Goal: Task Accomplishment & Management: Use online tool/utility

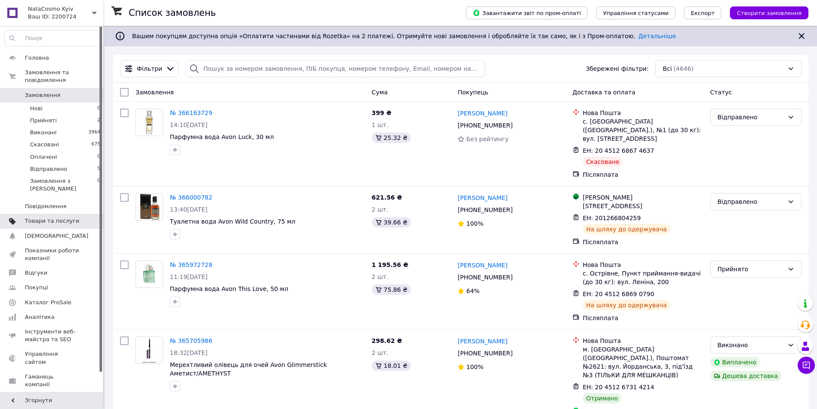
click at [49, 217] on span "Товари та послуги" at bounding box center [52, 221] width 54 height 8
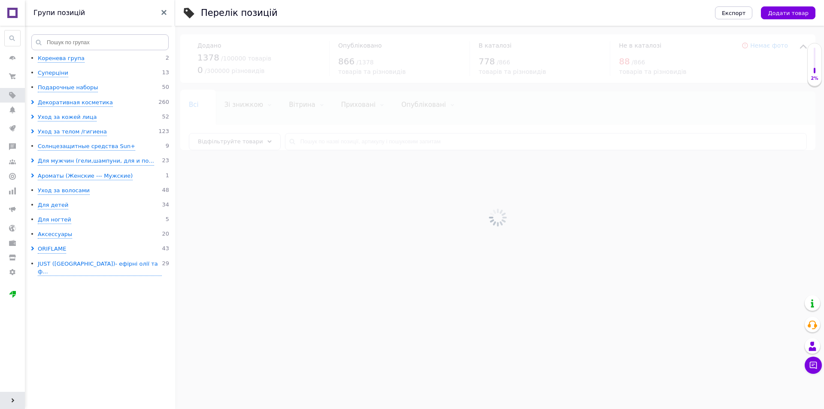
click at [319, 142] on div at bounding box center [498, 217] width 652 height 383
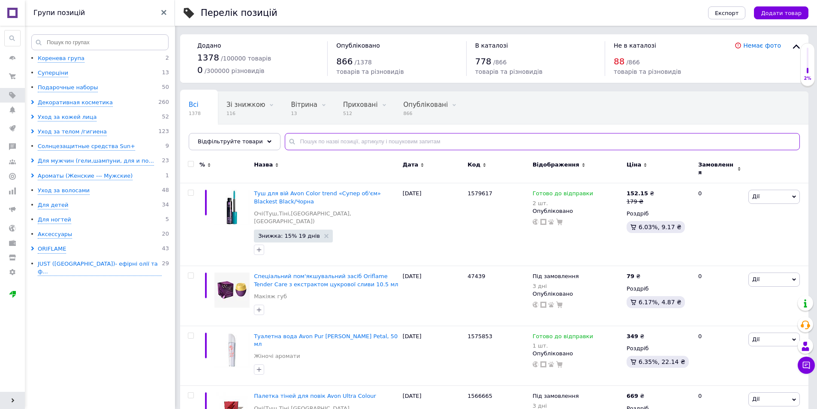
click at [319, 142] on input "text" at bounding box center [542, 141] width 515 height 17
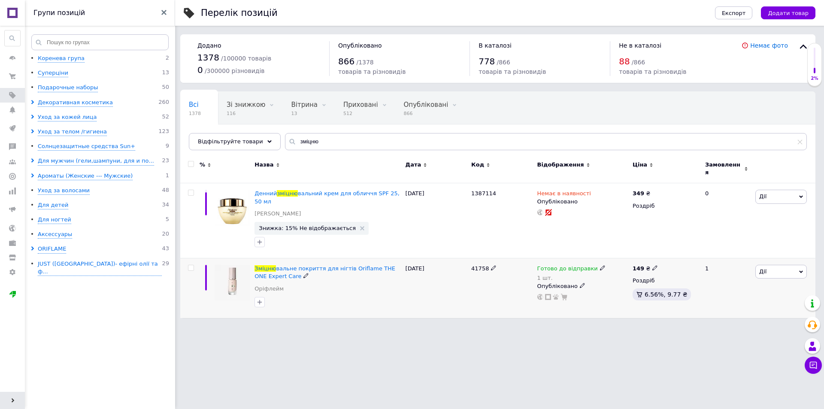
click at [477, 265] on span "41758" at bounding box center [480, 268] width 18 height 6
copy span "41758"
drag, startPoint x: 195, startPoint y: 58, endPoint x: 217, endPoint y: 60, distance: 22.4
click at [217, 60] on div "Додано 1378 / 100000 товарів 0 / 300000 різновидів" at bounding box center [259, 58] width 140 height 35
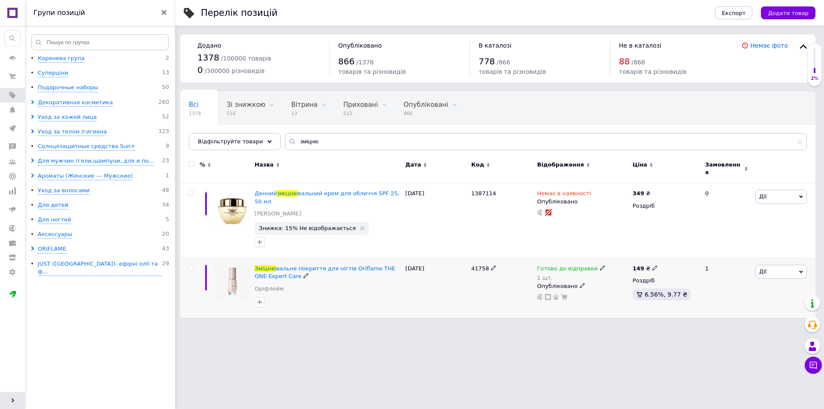
click at [480, 265] on span "41758" at bounding box center [480, 268] width 18 height 6
copy span "41758"
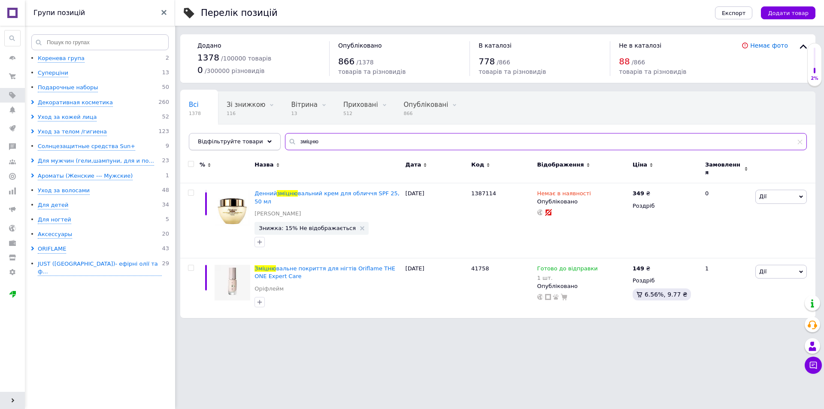
drag, startPoint x: 231, startPoint y: 142, endPoint x: 221, endPoint y: 136, distance: 11.0
click at [198, 136] on div "Відфільтруйте товари зміцню" at bounding box center [498, 141] width 618 height 17
paste input "нтибактеріальний засіб для обличчя"
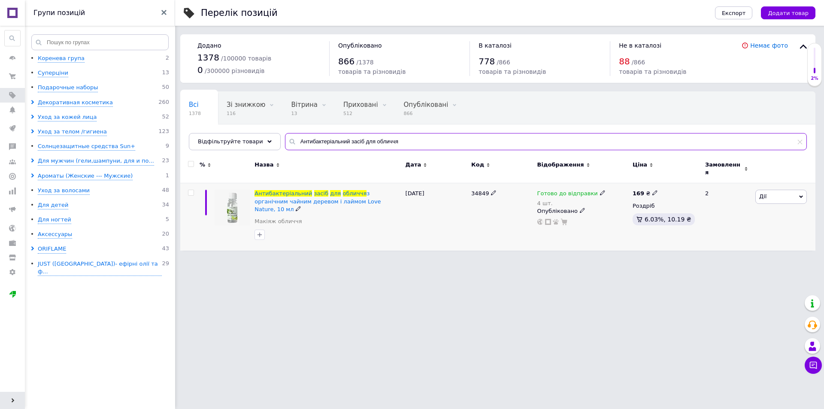
type input "Антибактеріальний засіб для обличчя"
click at [481, 190] on span "34849" at bounding box center [480, 193] width 18 height 6
copy span "34849"
